Goal: Transaction & Acquisition: Purchase product/service

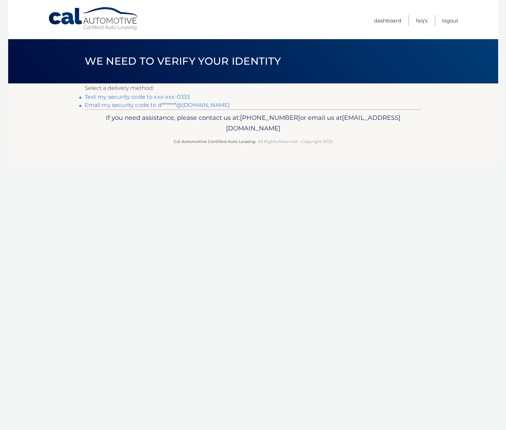
click at [172, 94] on link "Text my security code to xxx-xxx-0333" at bounding box center [137, 97] width 105 height 6
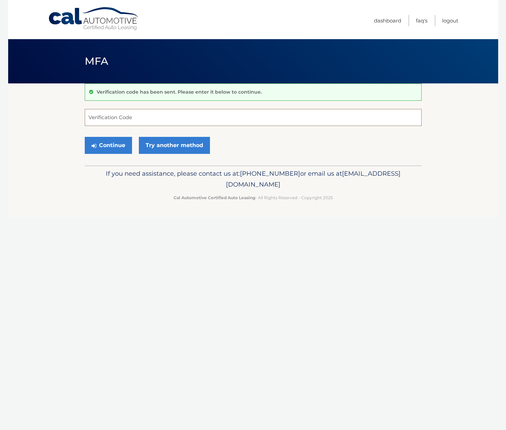
click at [106, 120] on input "Verification Code" at bounding box center [253, 117] width 337 height 17
type input "442960"
click at [114, 146] on button "Continue" at bounding box center [108, 145] width 47 height 17
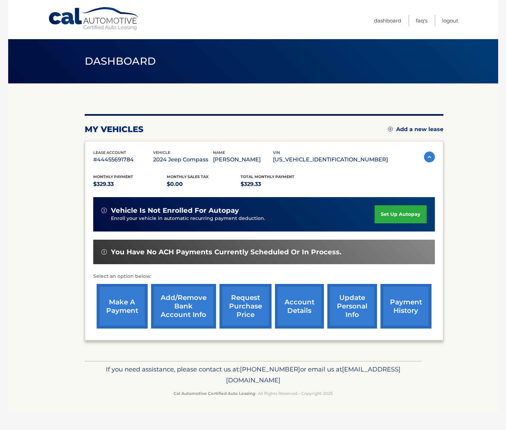
click at [118, 305] on link "make a payment" at bounding box center [122, 306] width 51 height 45
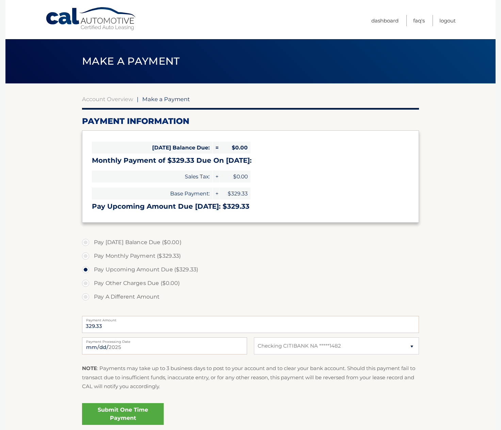
select select "Zjg3MDk4YmQtNDQ2Ny00ZmIwLTlkNzQtNWNkODAwNjk0NmJk"
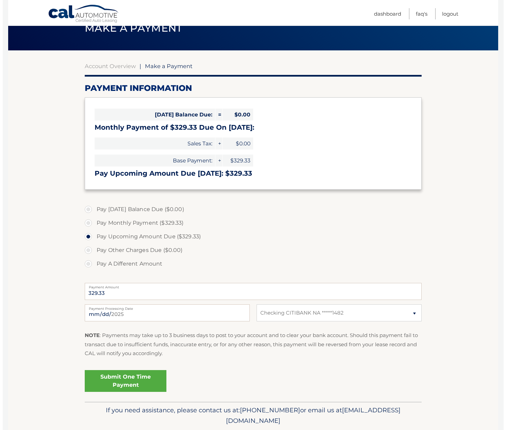
scroll to position [34, 0]
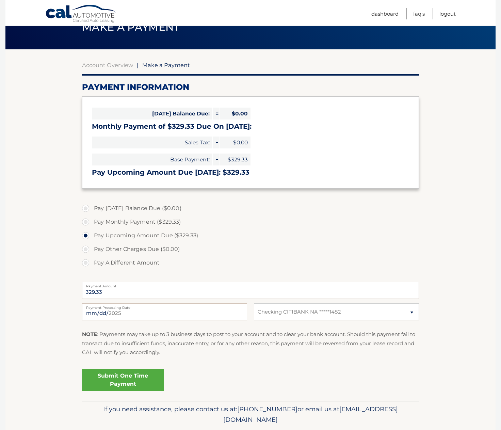
click at [134, 380] on link "Submit One Time Payment" at bounding box center [123, 380] width 82 height 22
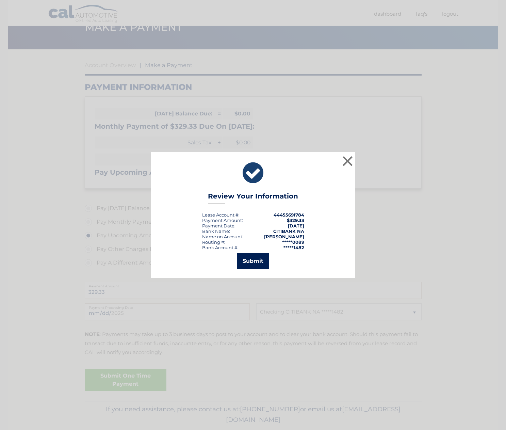
click at [249, 255] on button "Submit" at bounding box center [253, 261] width 32 height 16
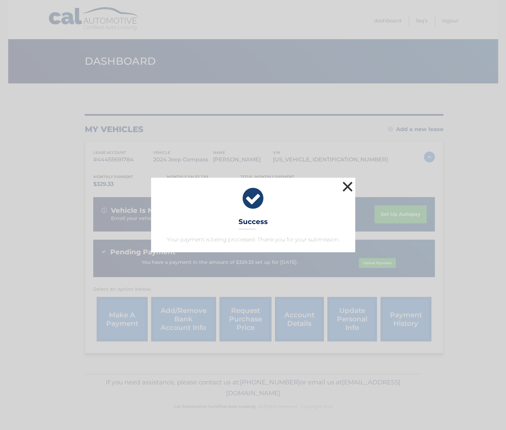
click at [347, 186] on button "×" at bounding box center [348, 187] width 14 height 14
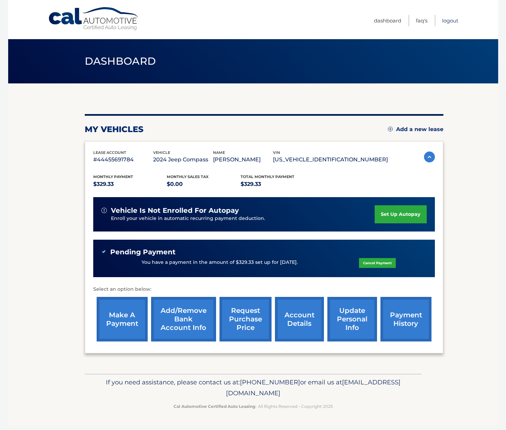
click at [452, 19] on link "Logout" at bounding box center [450, 20] width 16 height 11
